Goal: Use online tool/utility: Utilize a website feature to perform a specific function

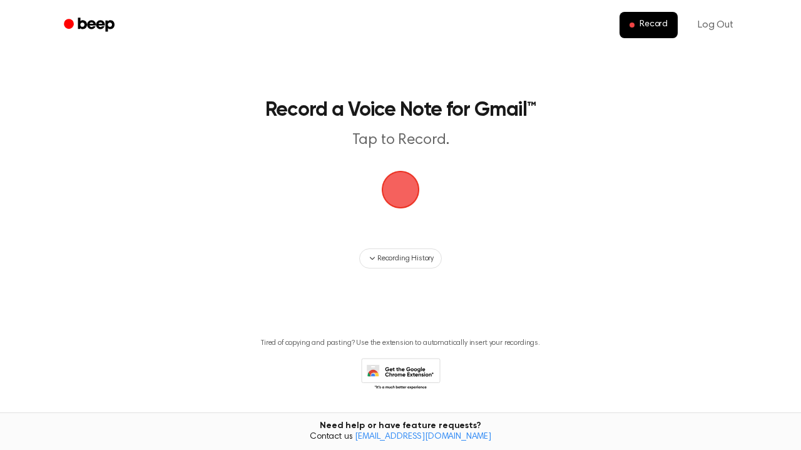
click at [414, 199] on span "button" at bounding box center [401, 190] width 38 height 38
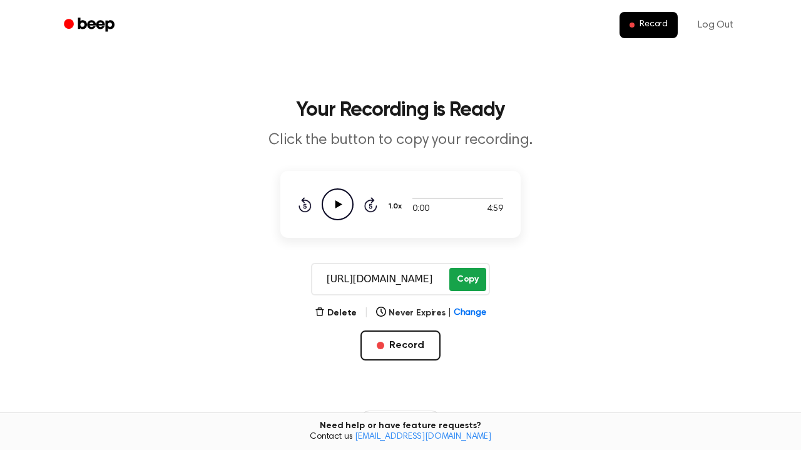
click at [465, 276] on button "Copy" at bounding box center [467, 279] width 37 height 23
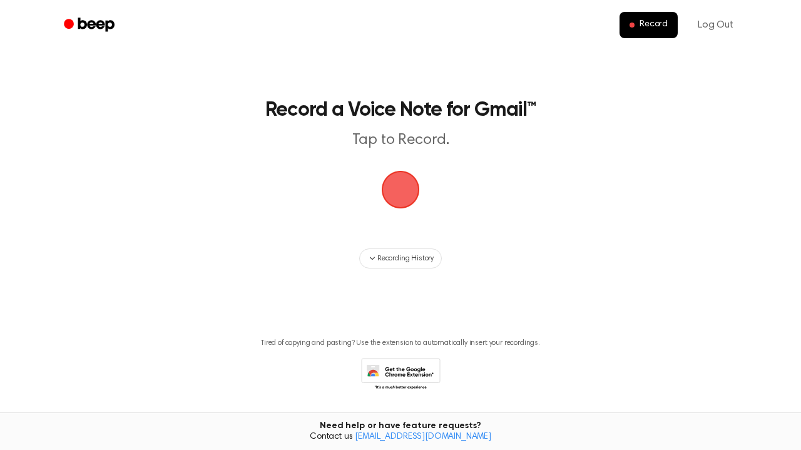
click at [403, 185] on span "button" at bounding box center [400, 189] width 43 height 43
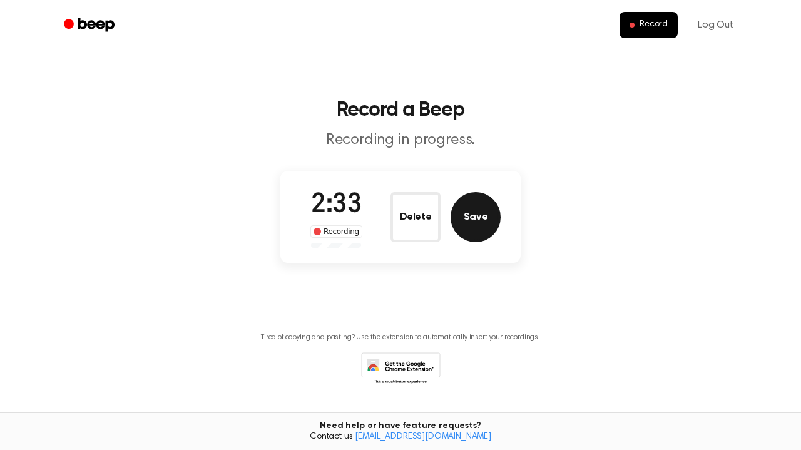
click at [484, 220] on button "Save" at bounding box center [475, 217] width 50 height 50
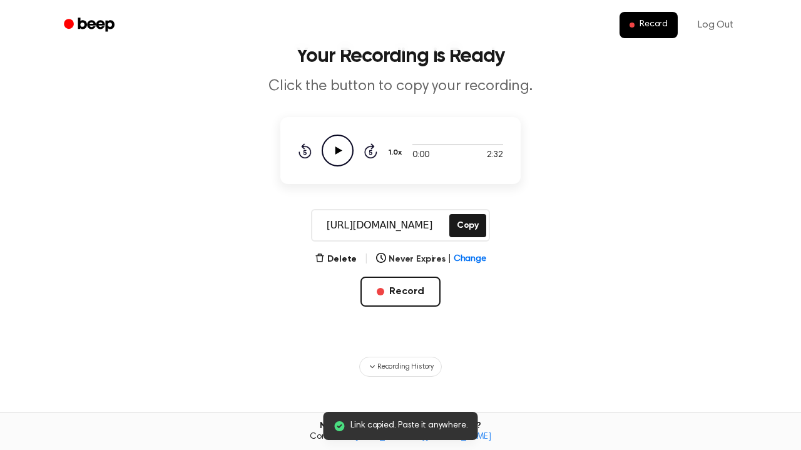
scroll to position [58, 0]
